Goal: Transaction & Acquisition: Purchase product/service

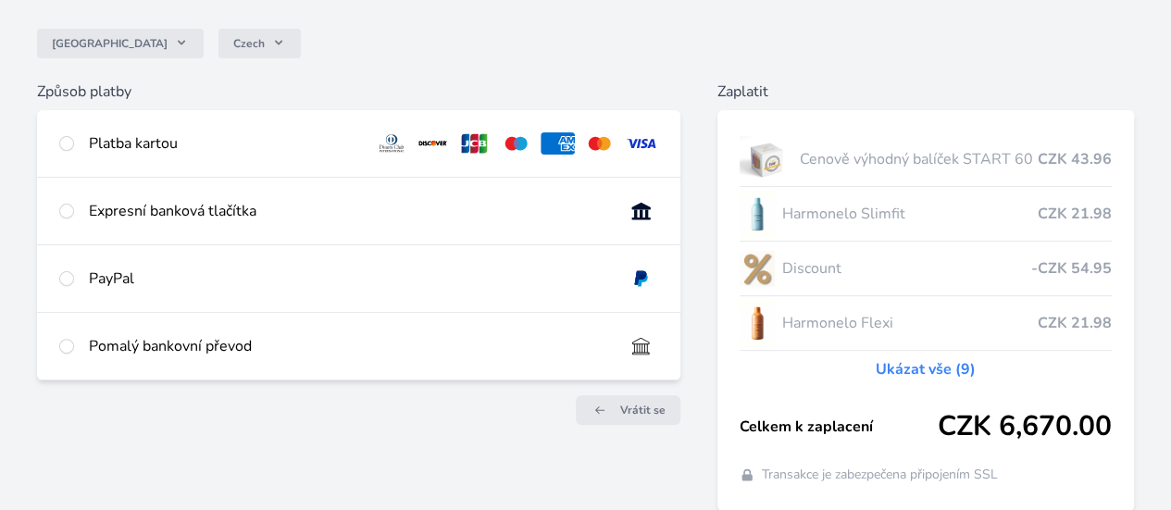
scroll to position [155, 0]
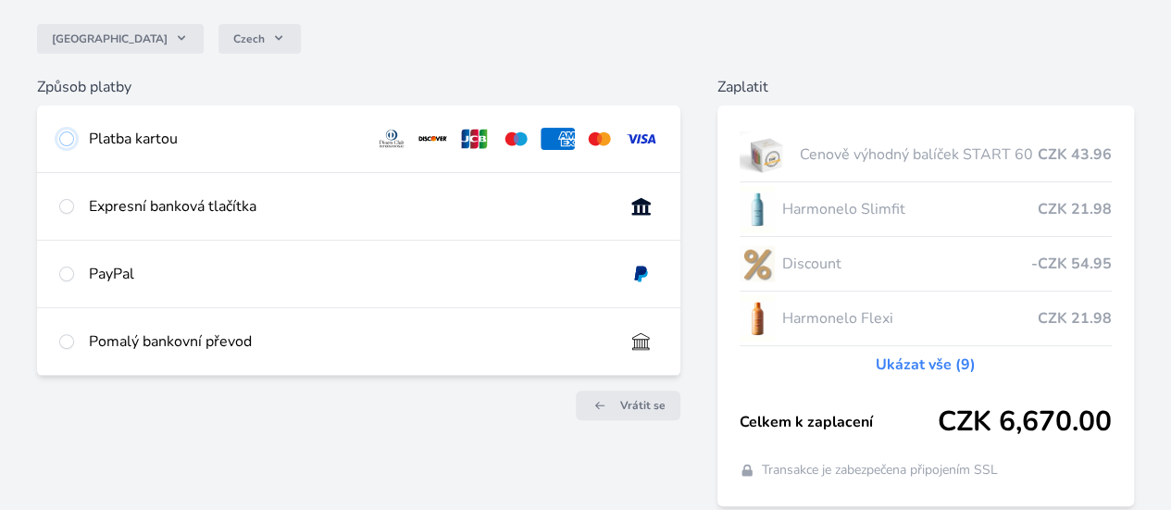
click at [74, 139] on input "radio" at bounding box center [66, 138] width 15 height 15
radio input "true"
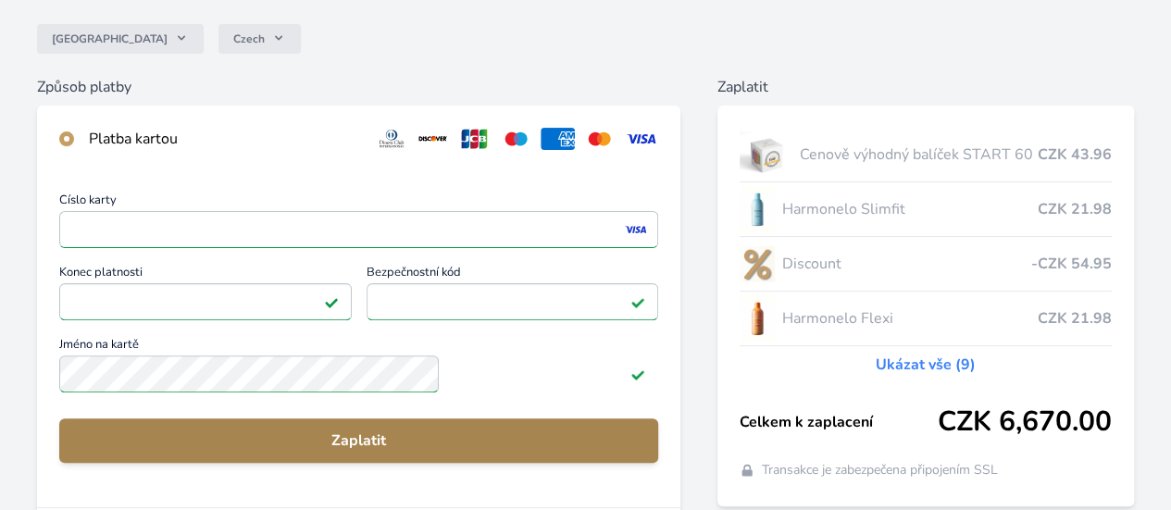
click at [386, 452] on span "Zaplatit" at bounding box center [358, 440] width 569 height 22
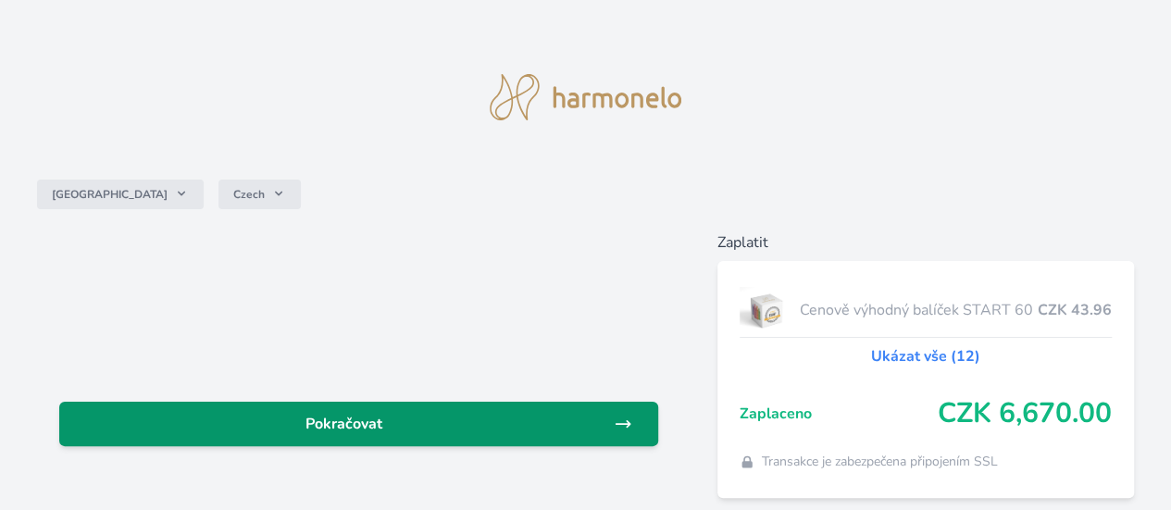
click at [457, 428] on span "Pokračovat" at bounding box center [344, 424] width 540 height 22
